Goal: Information Seeking & Learning: Learn about a topic

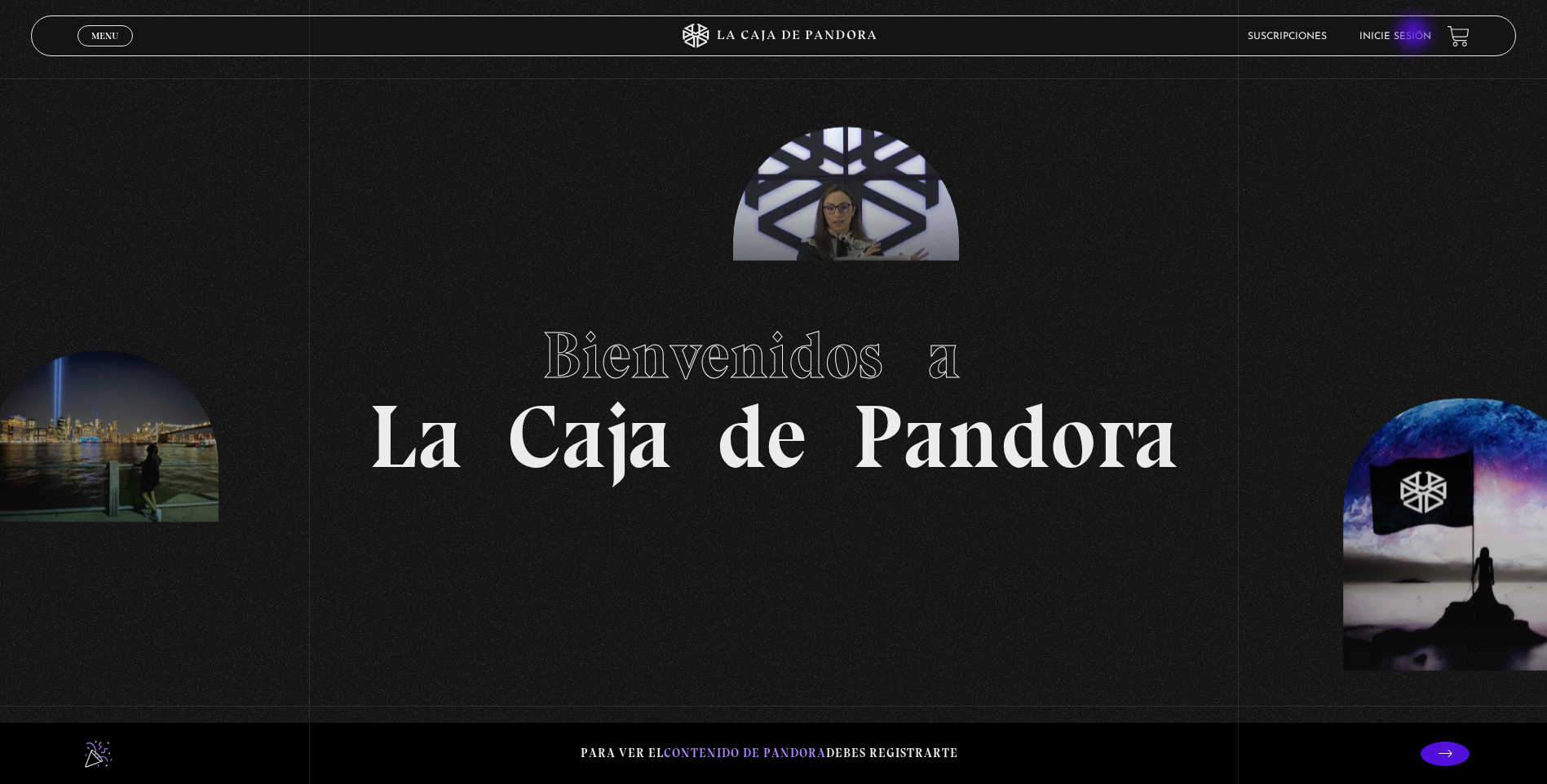
click at [1414, 35] on link "Inicie sesión" at bounding box center [1395, 37] width 72 height 10
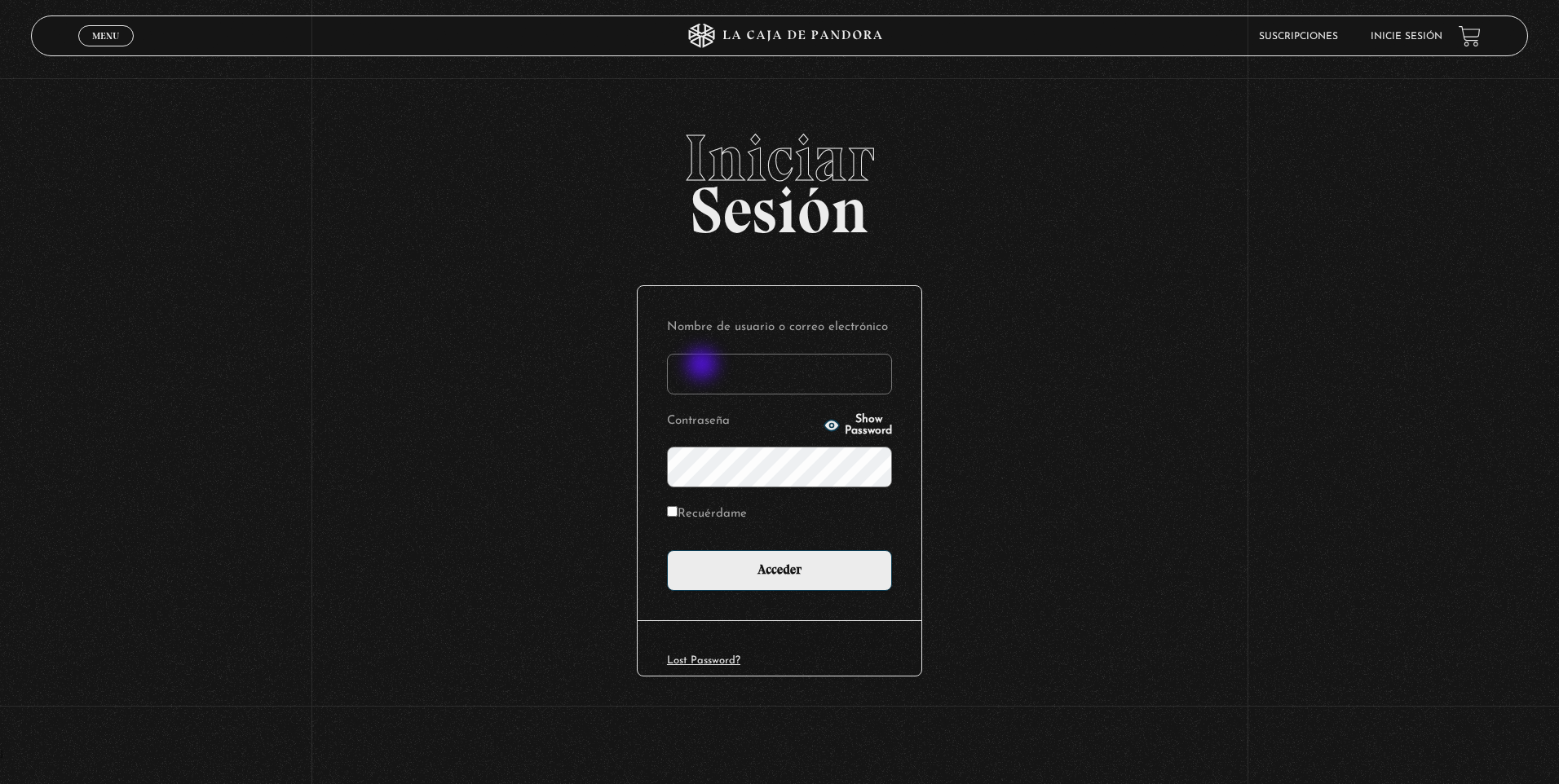
click at [704, 366] on input "Nombre de usuario o correo electrónico" at bounding box center [780, 374] width 225 height 41
type input "olirojasu@gmail.com"
click at [667, 550] on input "Acceder" at bounding box center [780, 570] width 225 height 41
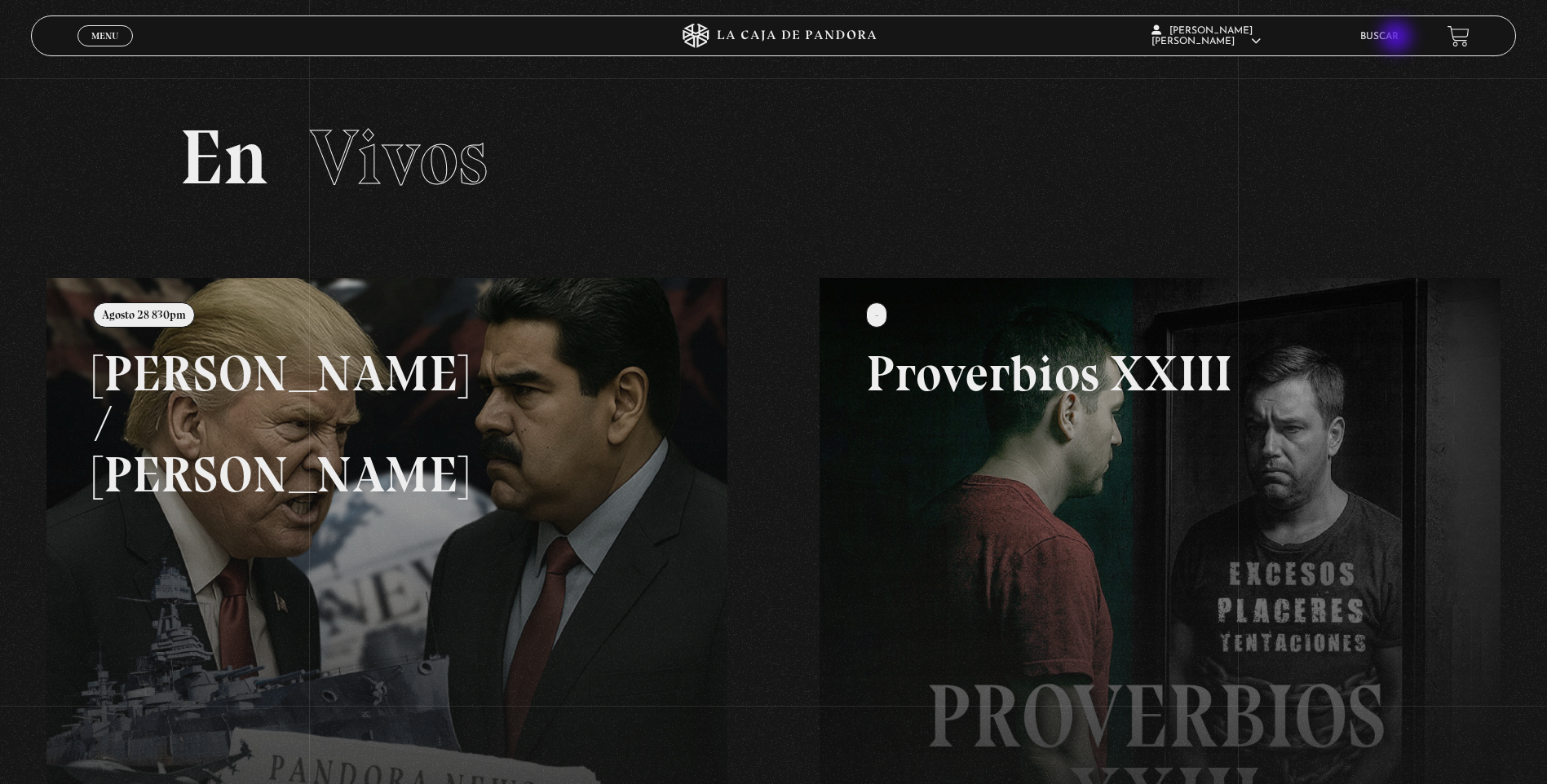
click at [1398, 39] on link "Buscar" at bounding box center [1379, 37] width 39 height 10
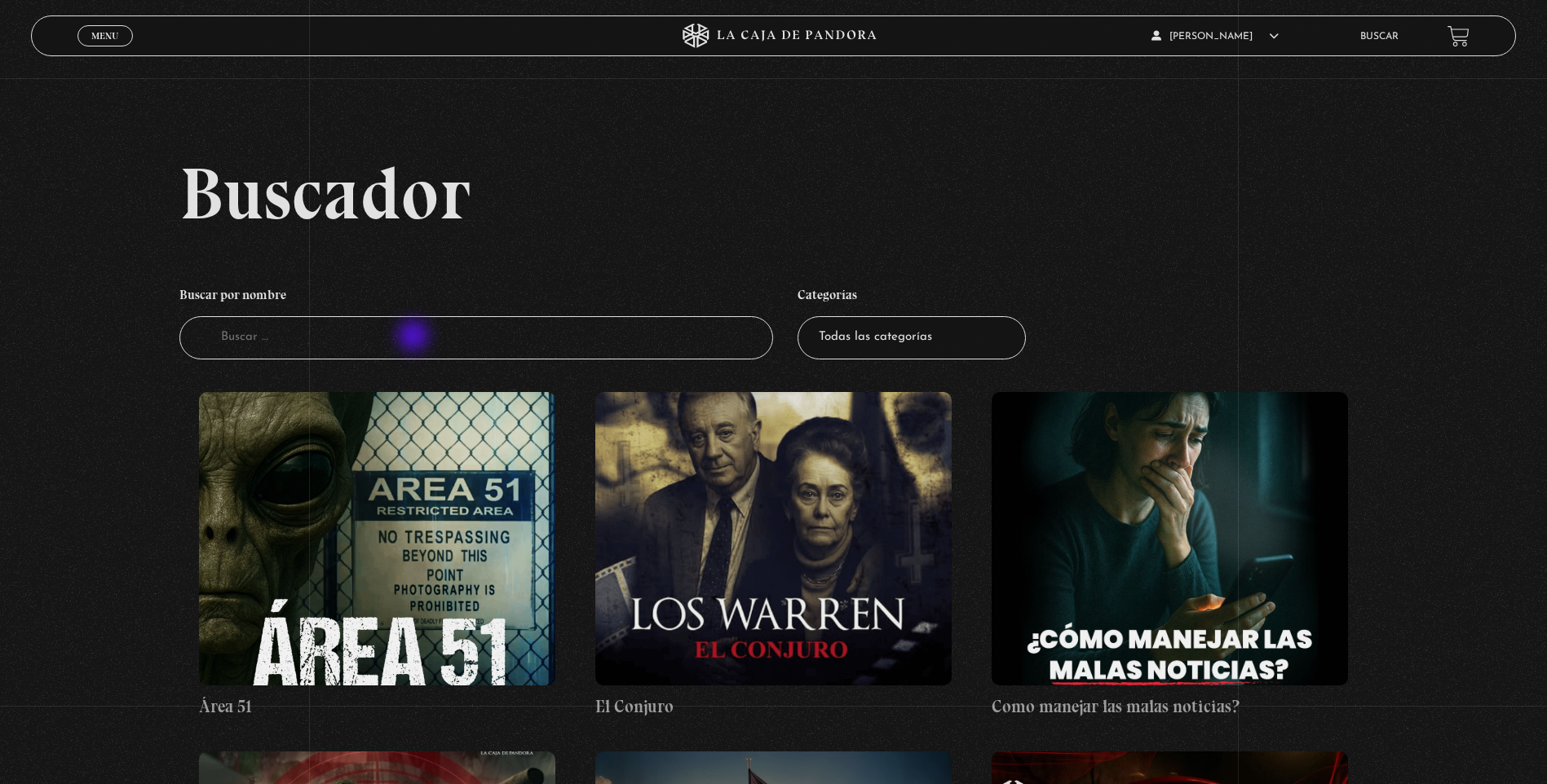
click at [416, 334] on input "Buscador" at bounding box center [475, 337] width 594 height 43
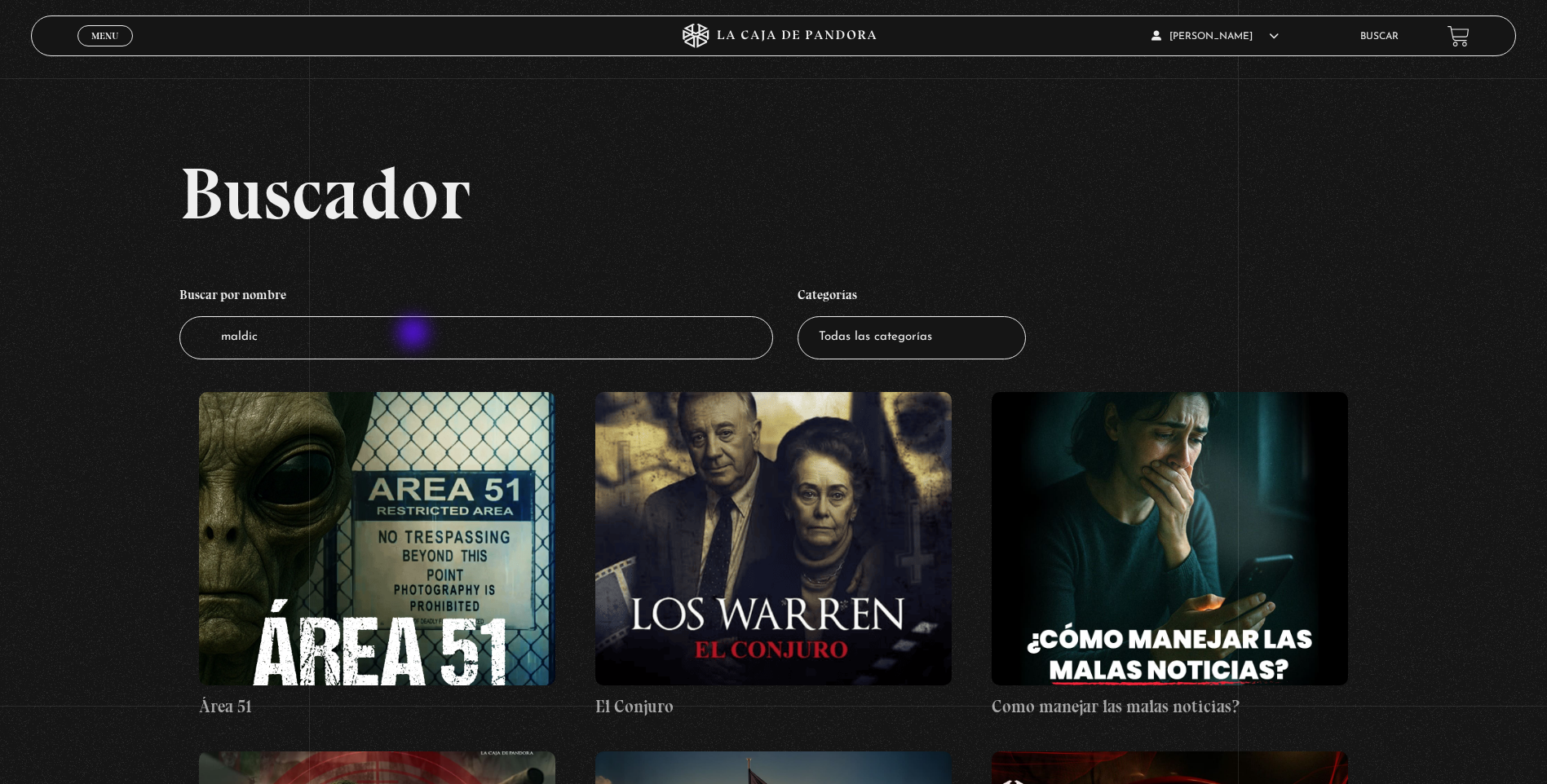
type input "maldici"
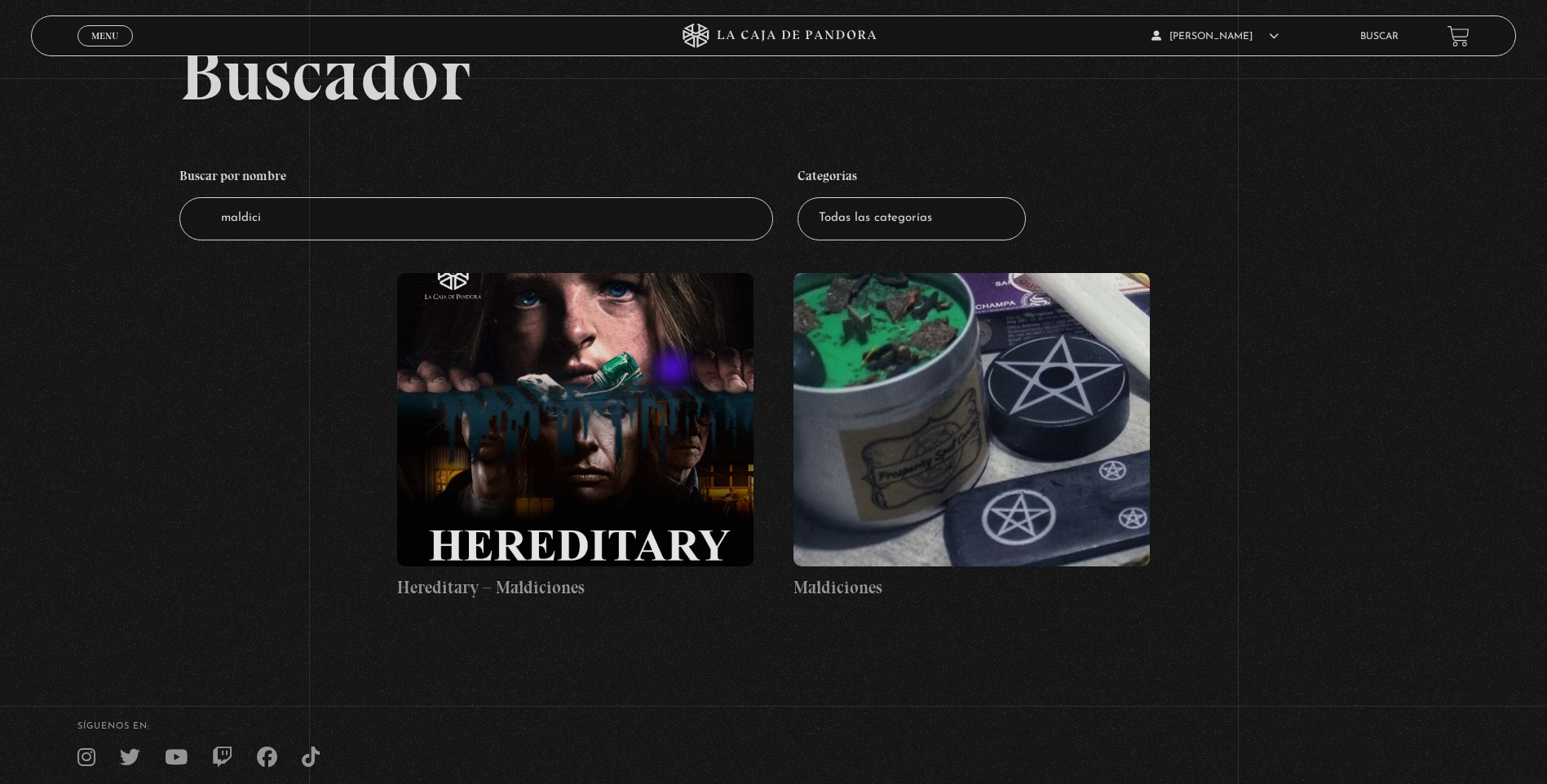
scroll to position [163, 0]
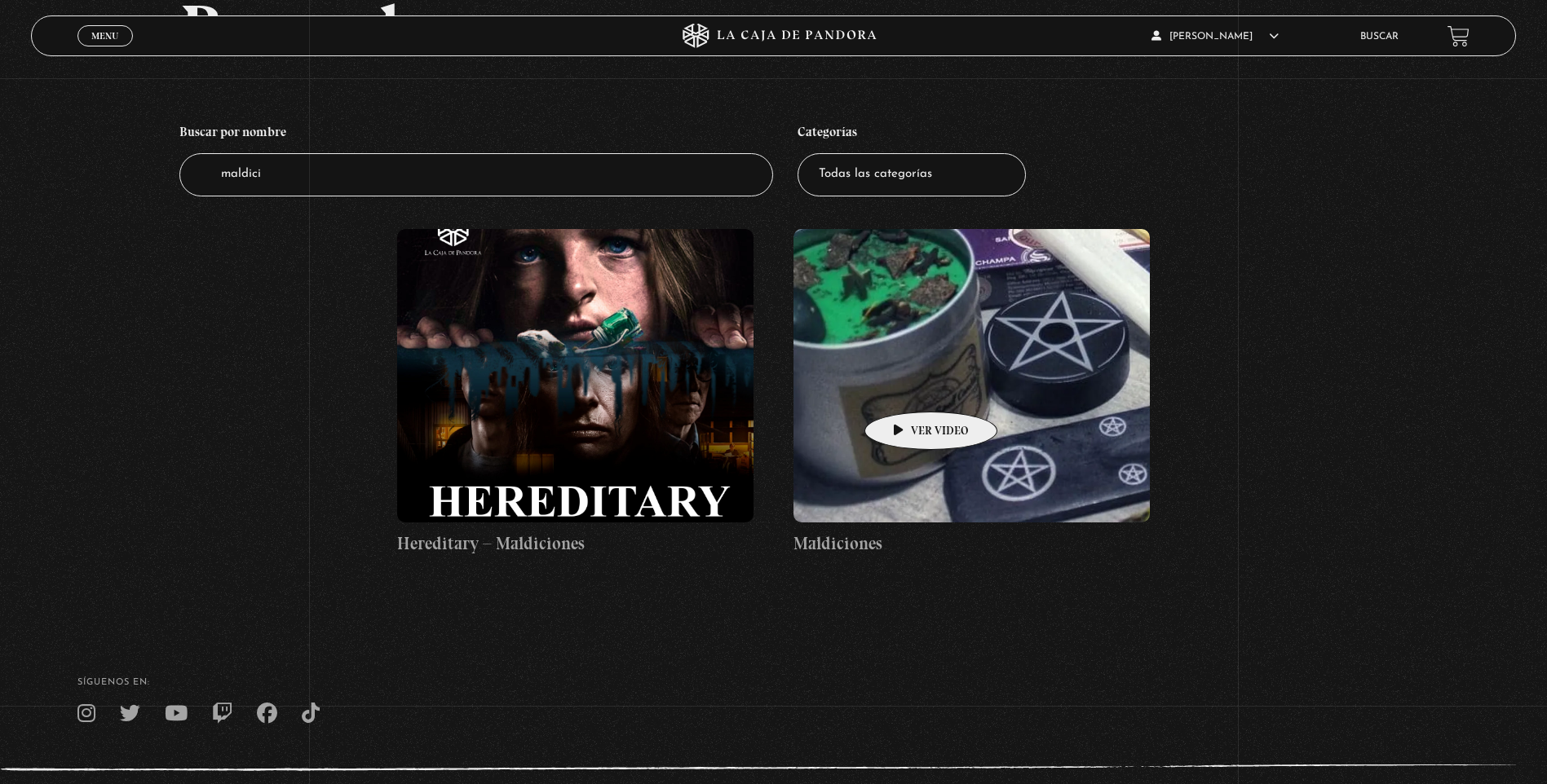
click at [906, 388] on figure at bounding box center [971, 376] width 356 height 293
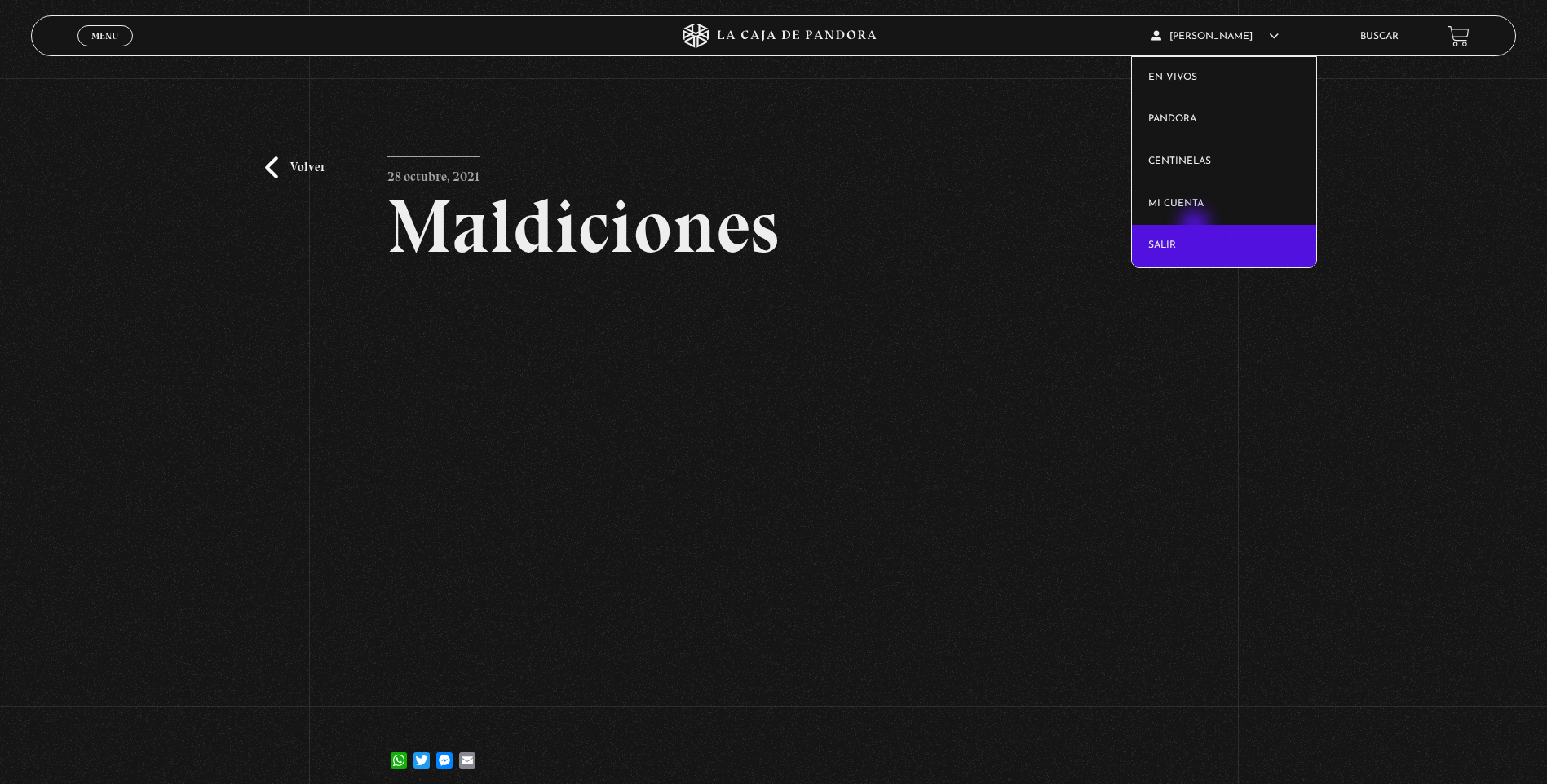
click at [1196, 227] on link "Salir" at bounding box center [1224, 245] width 184 height 43
